Goal: Task Accomplishment & Management: Manage account settings

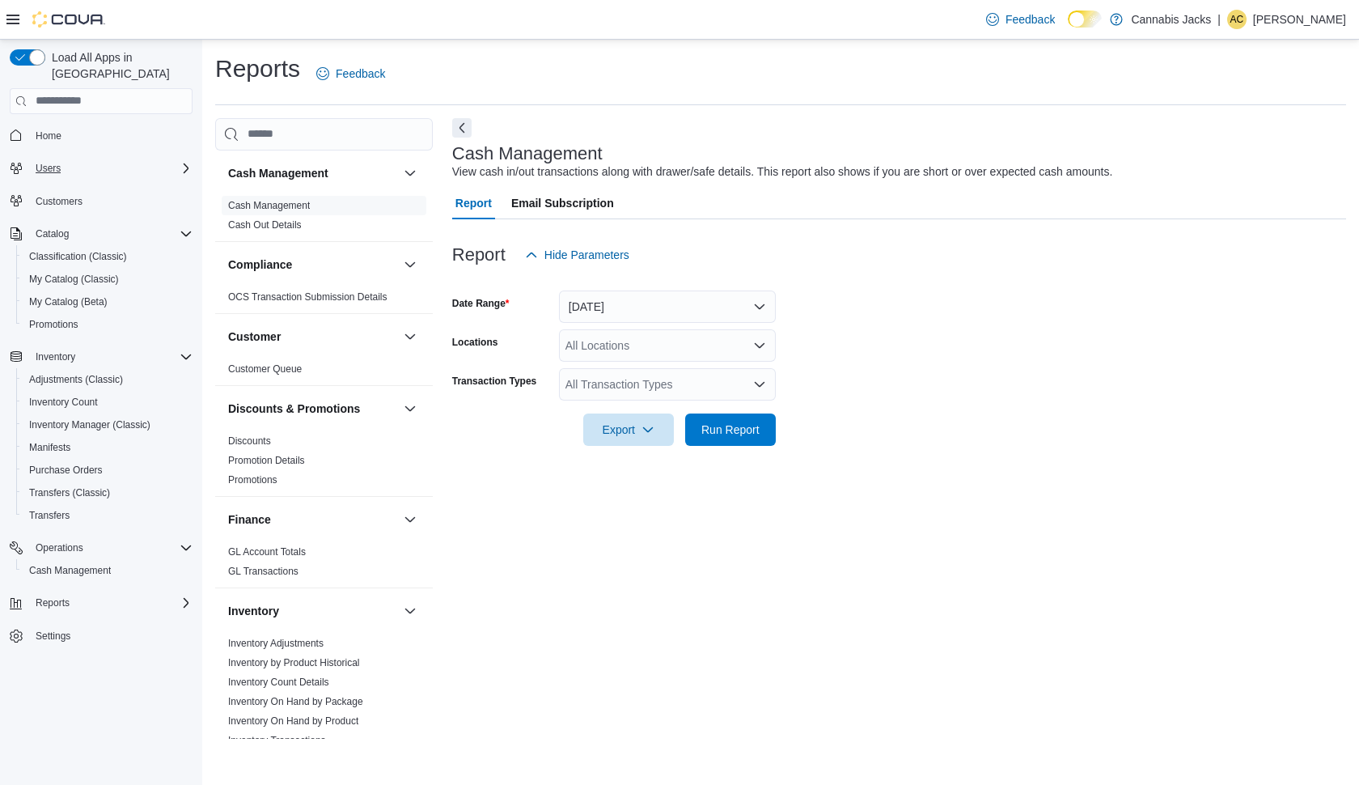
click at [60, 162] on span "Users" at bounding box center [48, 168] width 25 height 13
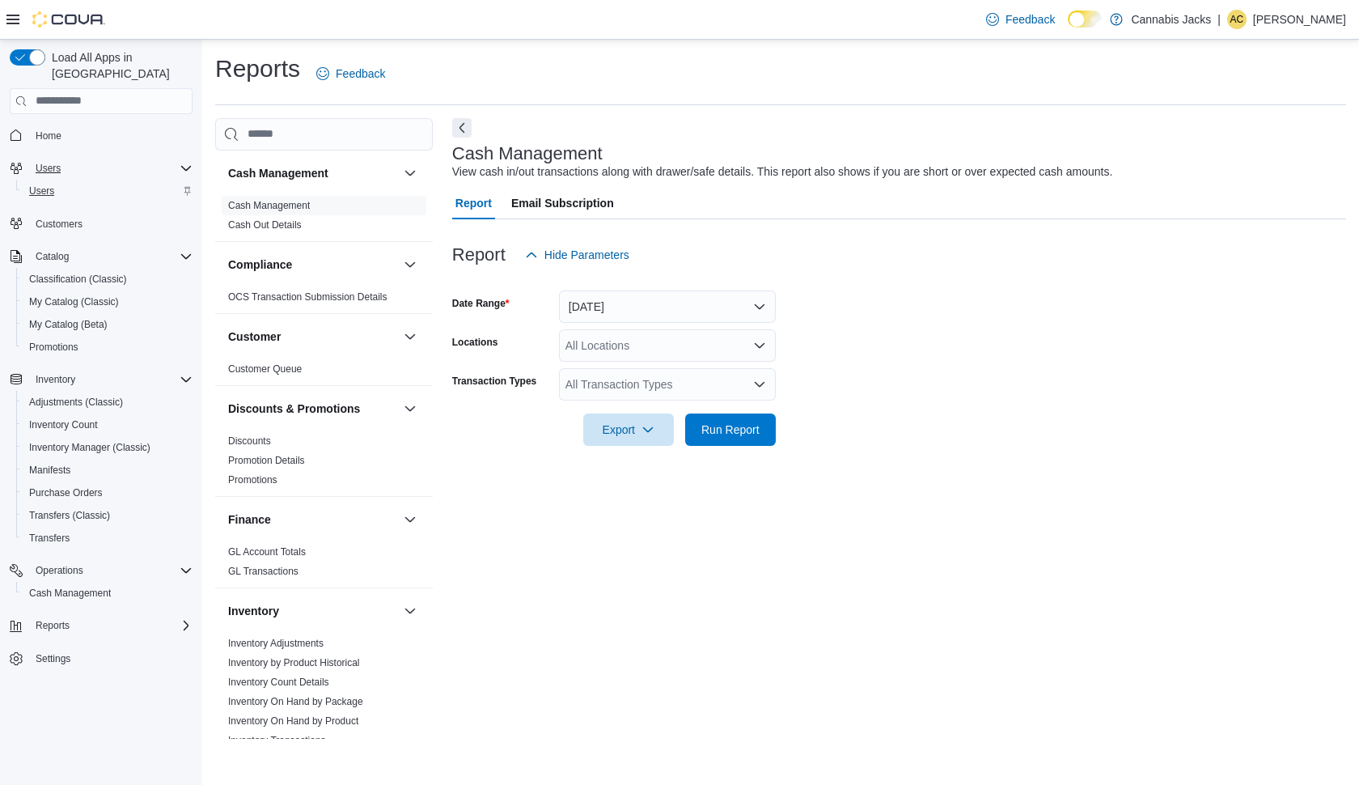
click at [49, 184] on span "Users" at bounding box center [41, 190] width 25 height 13
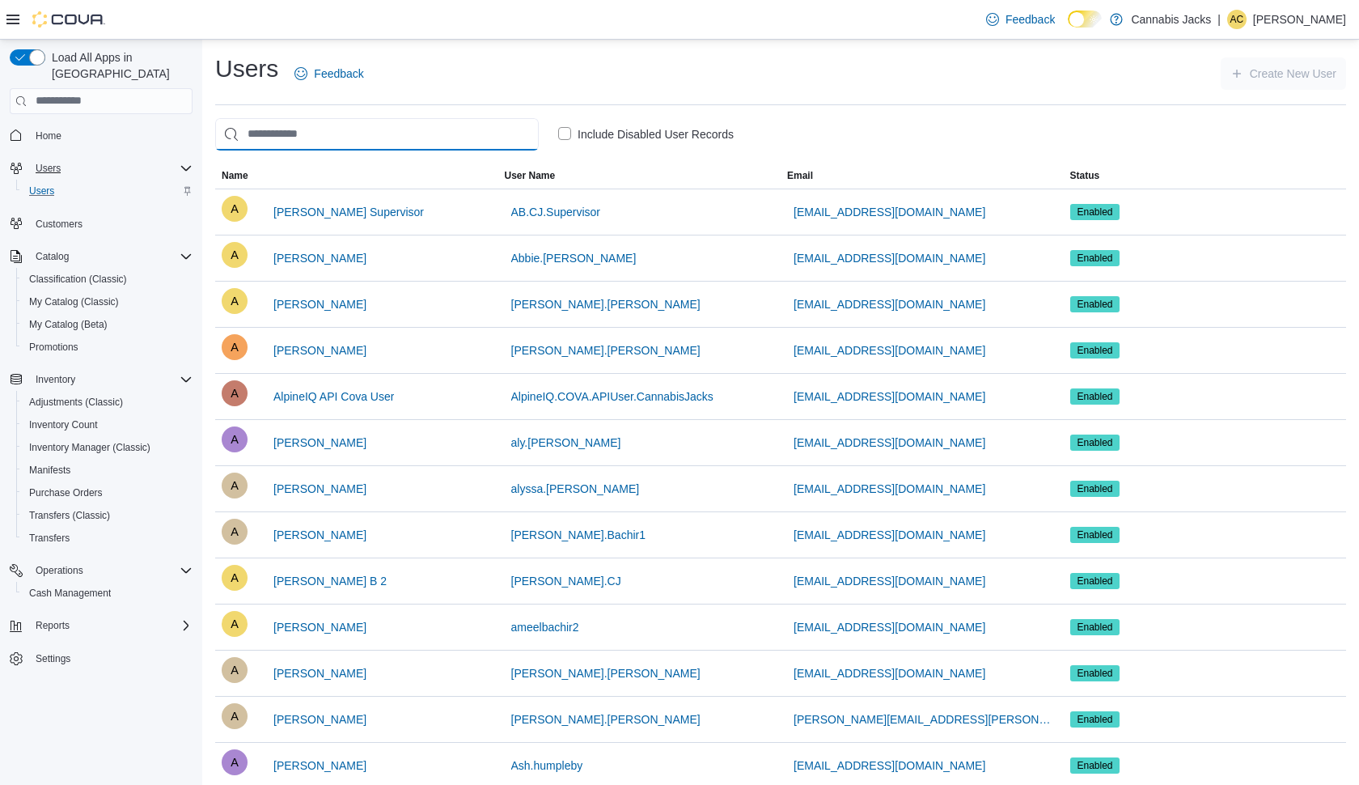
click at [332, 144] on input "search" at bounding box center [377, 134] width 324 height 32
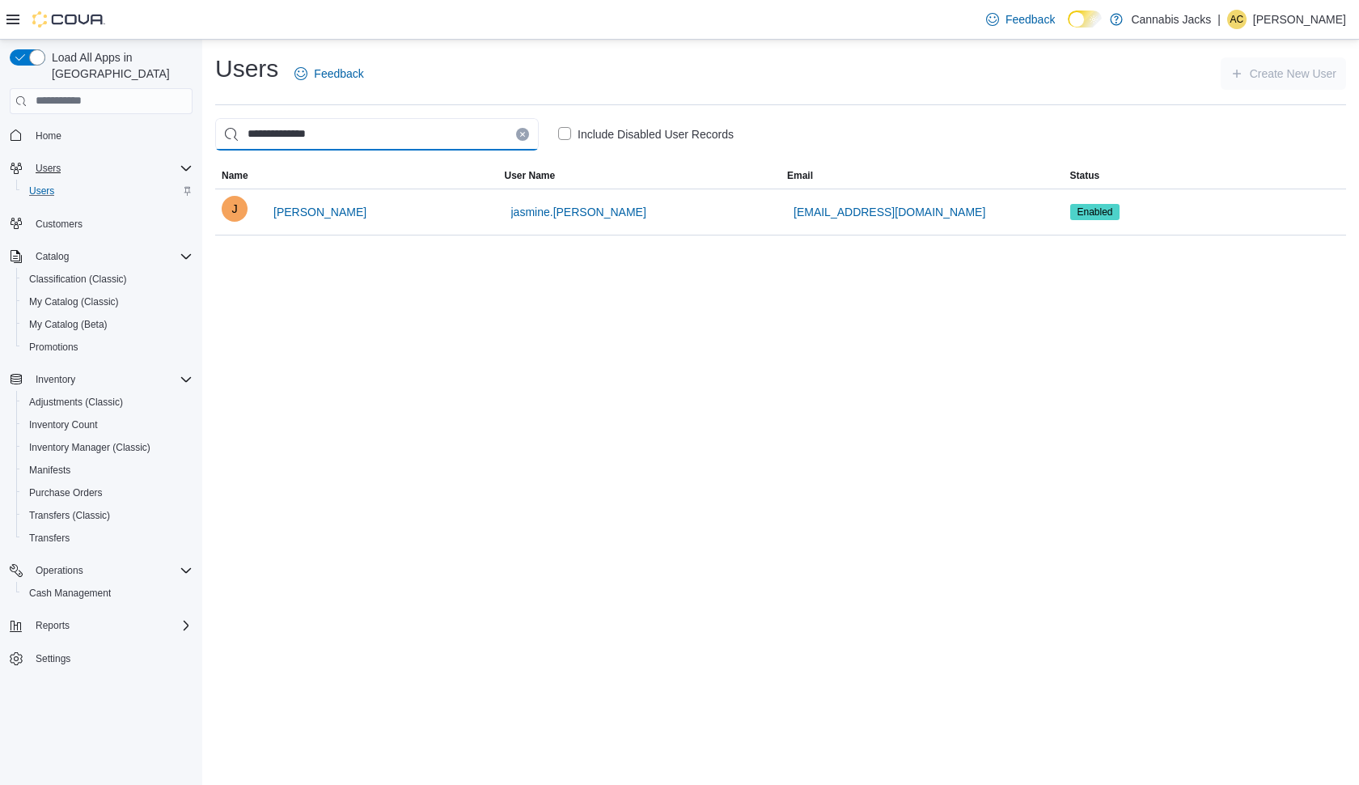
click at [345, 138] on input "**********" at bounding box center [377, 134] width 324 height 32
type input "**********"
click at [325, 209] on span "[PERSON_NAME]" at bounding box center [319, 212] width 93 height 16
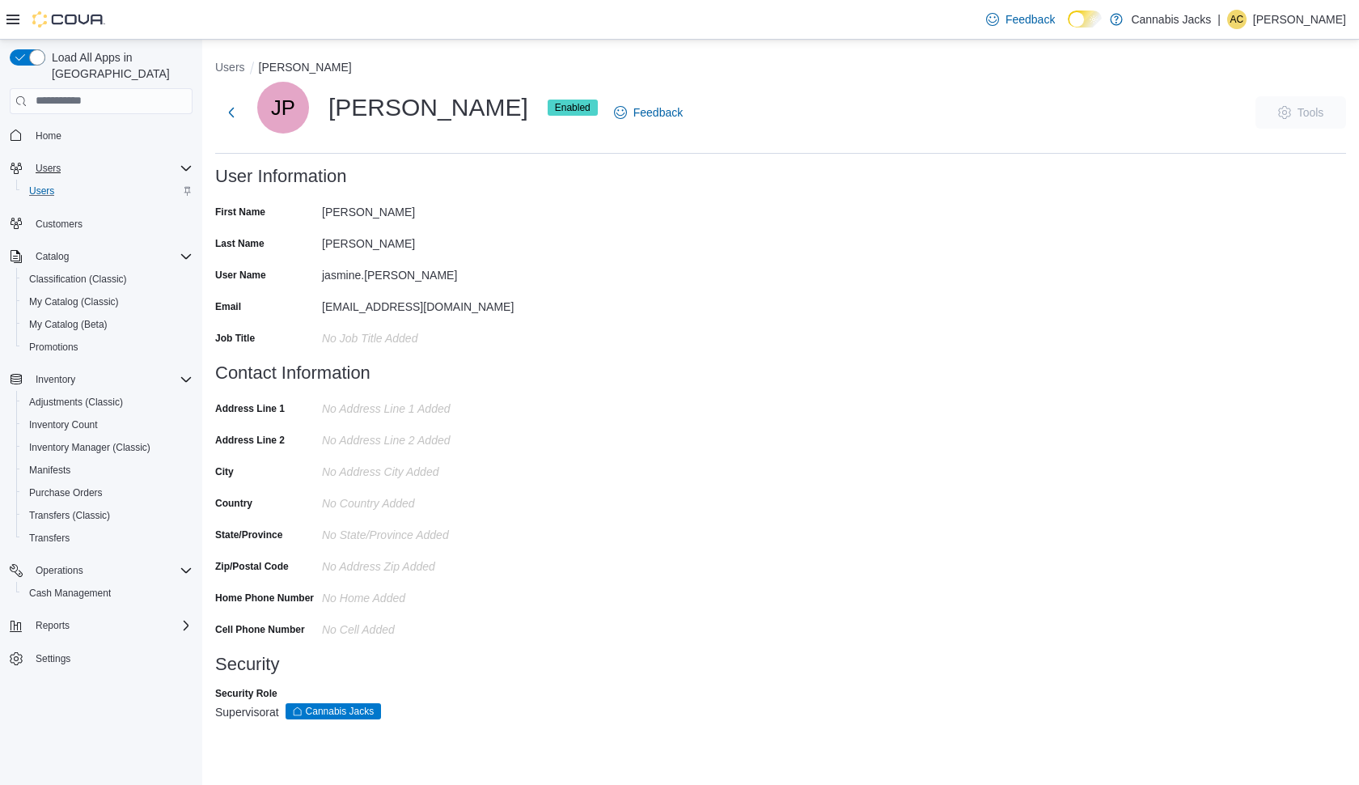
click at [555, 108] on span "Enabled" at bounding box center [573, 107] width 36 height 15
click at [555, 104] on span "Enabled" at bounding box center [573, 107] width 36 height 15
click at [322, 709] on span "Cannabis Jacks" at bounding box center [340, 711] width 69 height 15
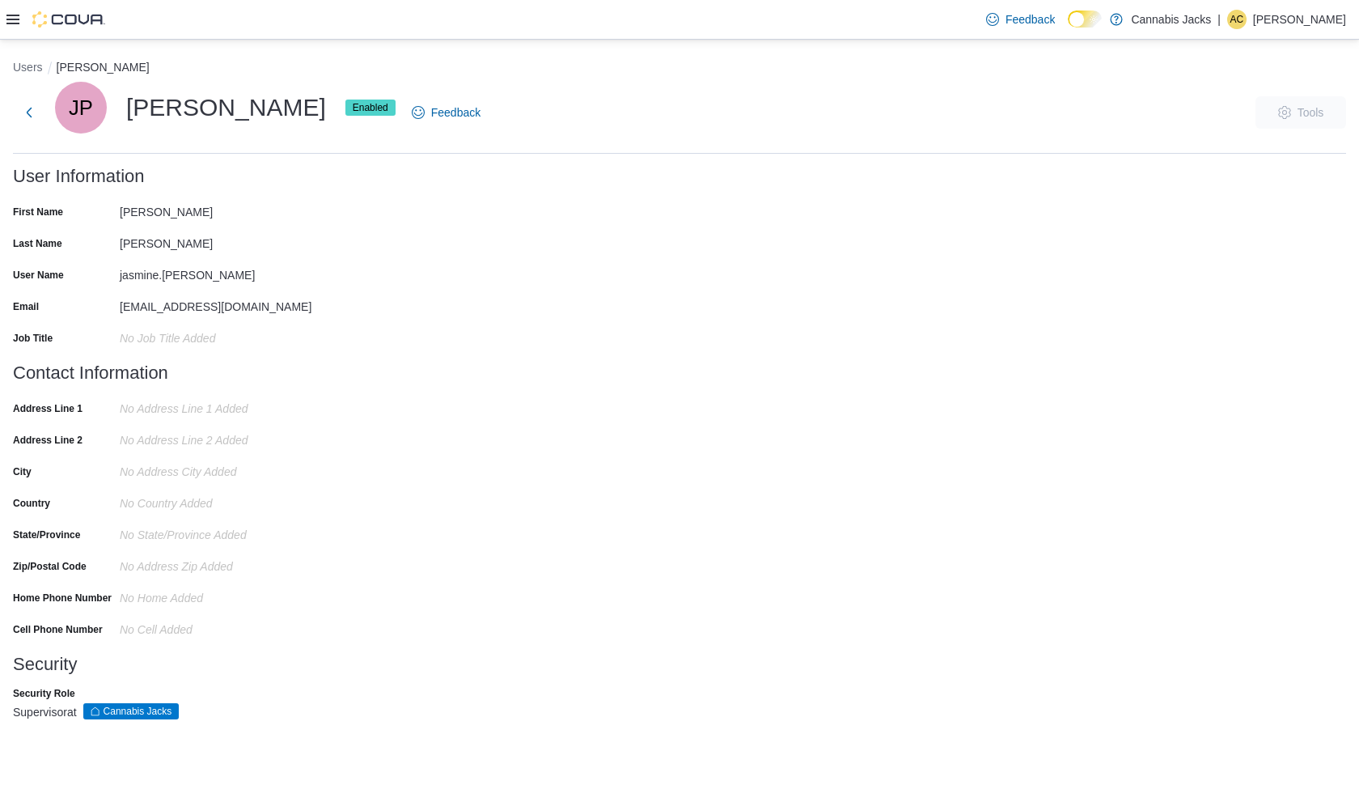
click at [353, 101] on span "Enabled" at bounding box center [371, 107] width 36 height 15
click at [353, 105] on span "Enabled" at bounding box center [371, 107] width 36 height 15
click at [205, 113] on div "JP [PERSON_NAME] Enabled" at bounding box center [225, 108] width 341 height 52
click at [75, 121] on span "JP" at bounding box center [81, 108] width 24 height 52
click at [16, 26] on div at bounding box center [55, 19] width 99 height 16
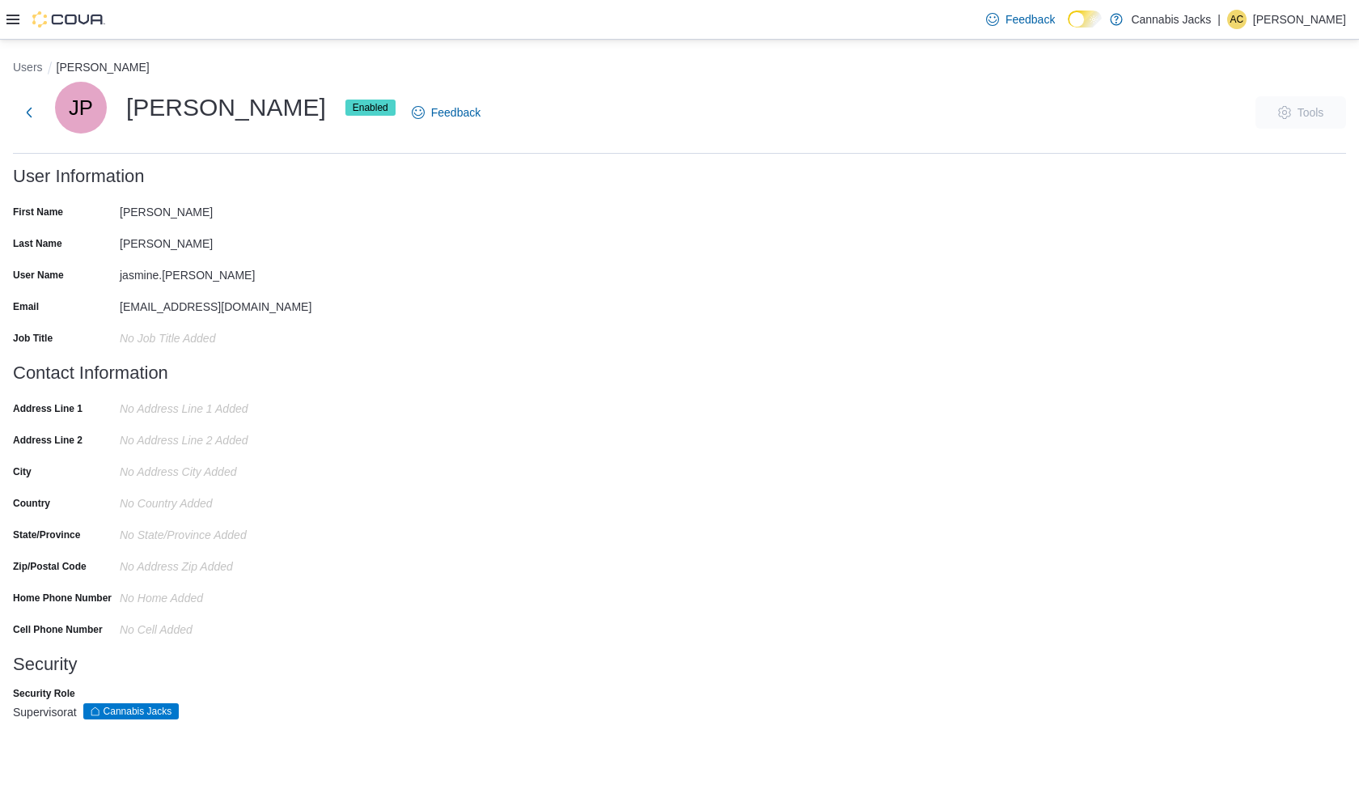
click at [15, 20] on icon at bounding box center [12, 19] width 13 height 13
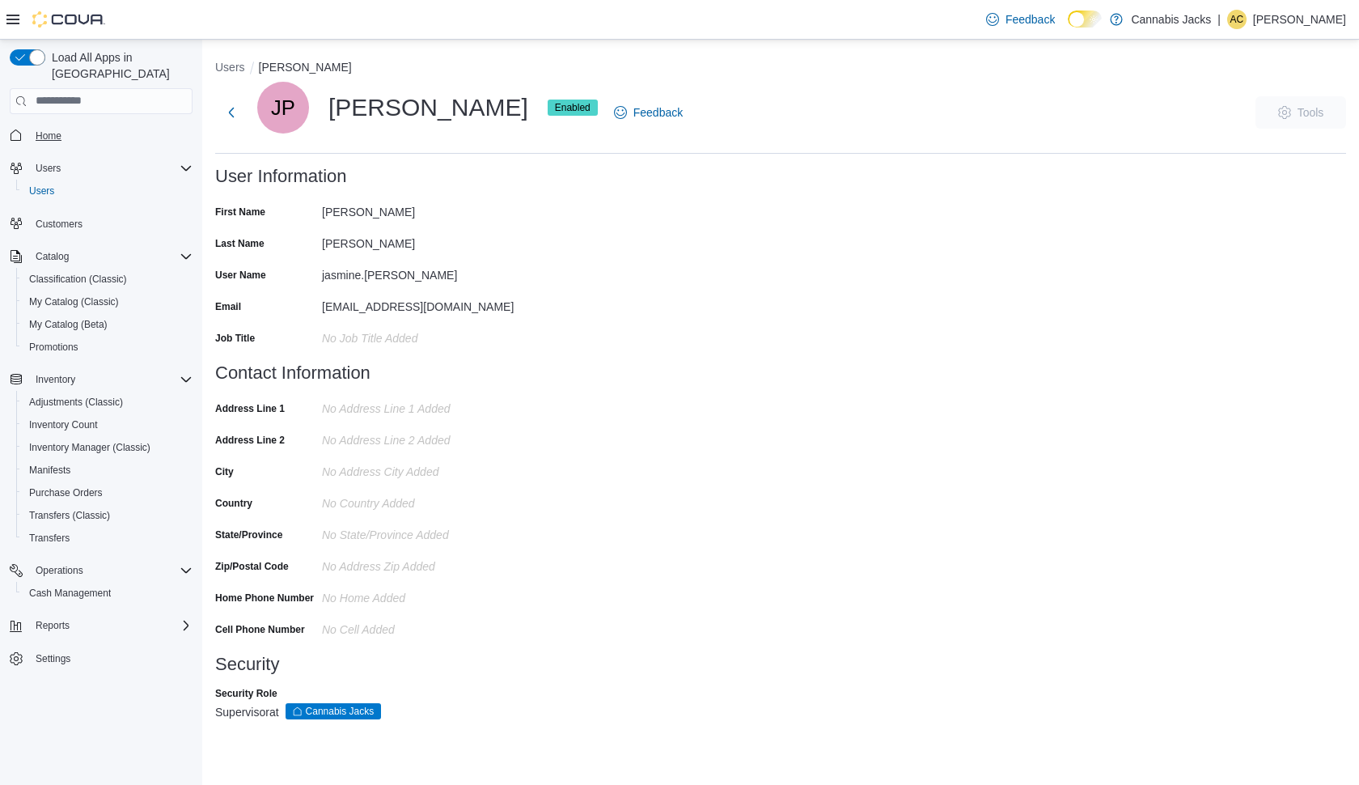
click at [46, 129] on span "Home" at bounding box center [49, 135] width 26 height 13
